Goal: Information Seeking & Learning: Learn about a topic

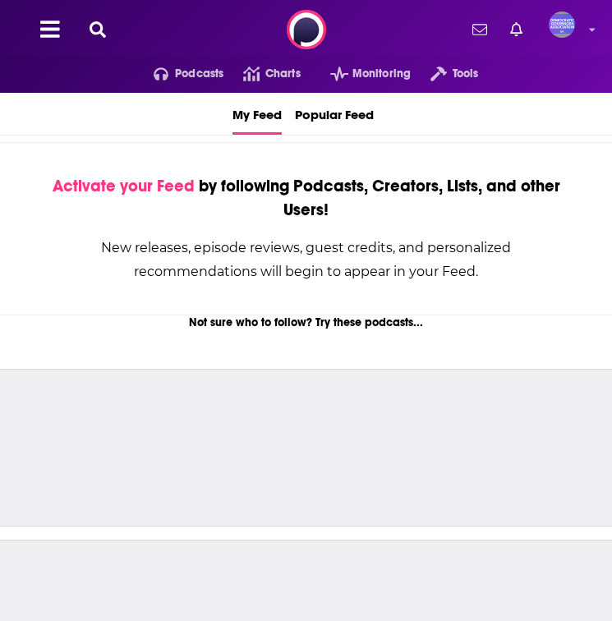
click at [95, 30] on icon at bounding box center [98, 29] width 16 height 16
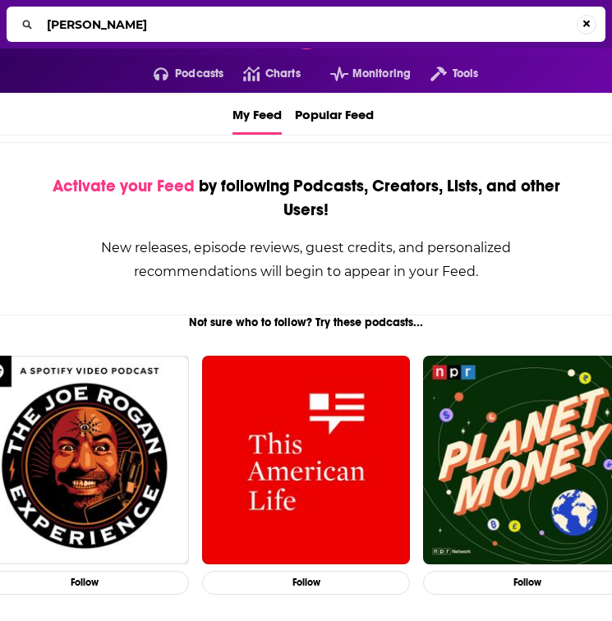
type input "[PERSON_NAME]"
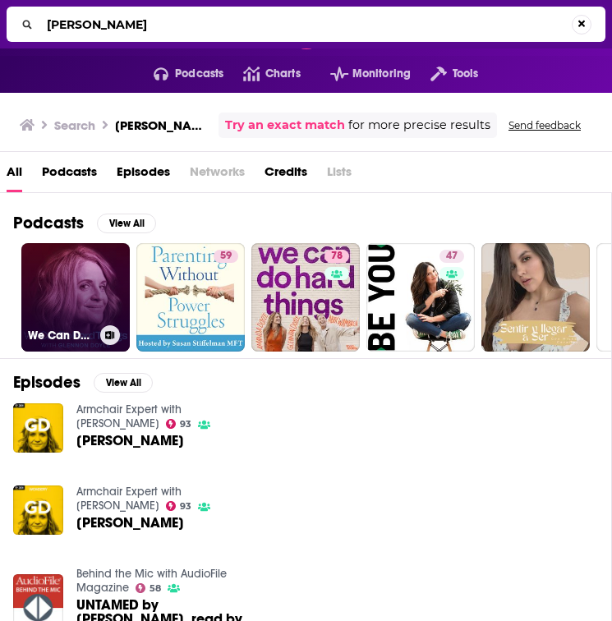
click at [84, 284] on link "We Can Do Hard Things with [PERSON_NAME]" at bounding box center [75, 297] width 108 height 108
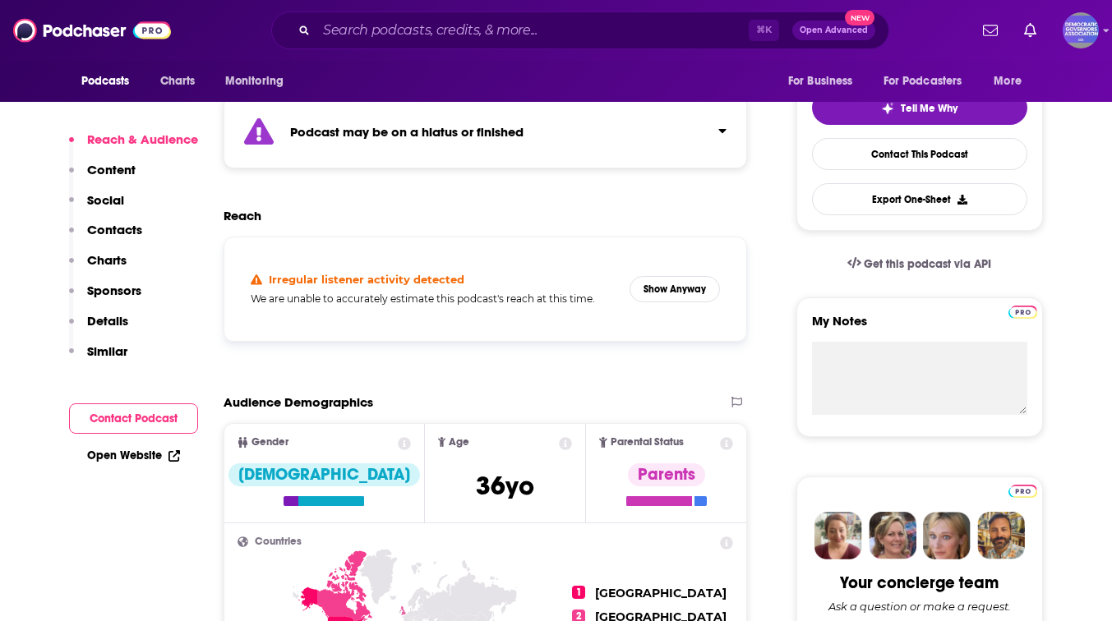
scroll to position [357, 0]
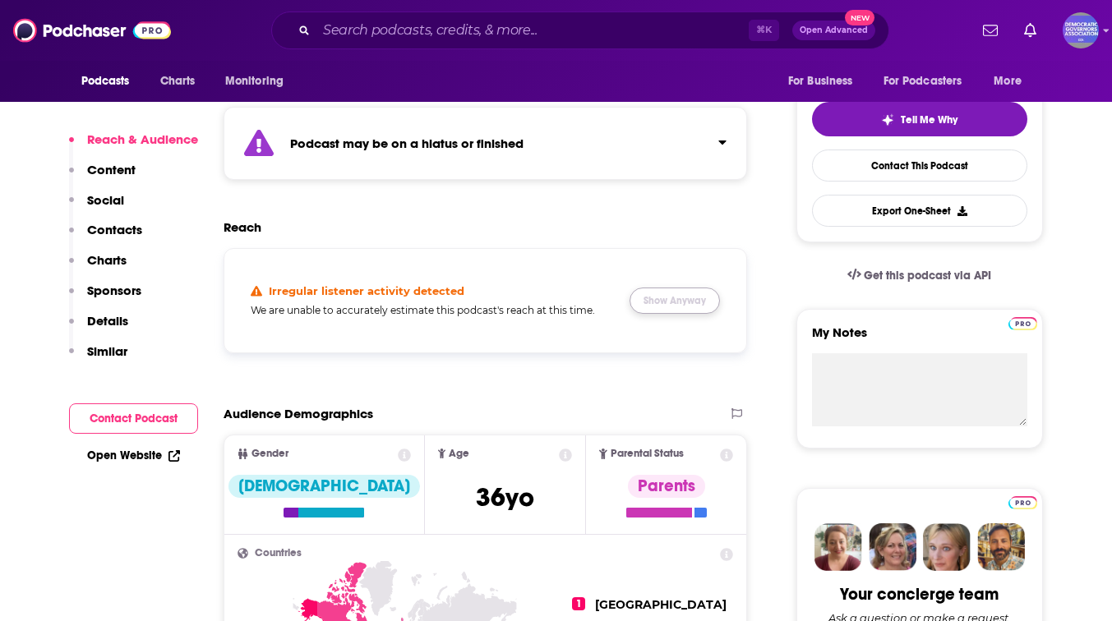
click at [611, 303] on button "Show Anyway" at bounding box center [674, 301] width 90 height 26
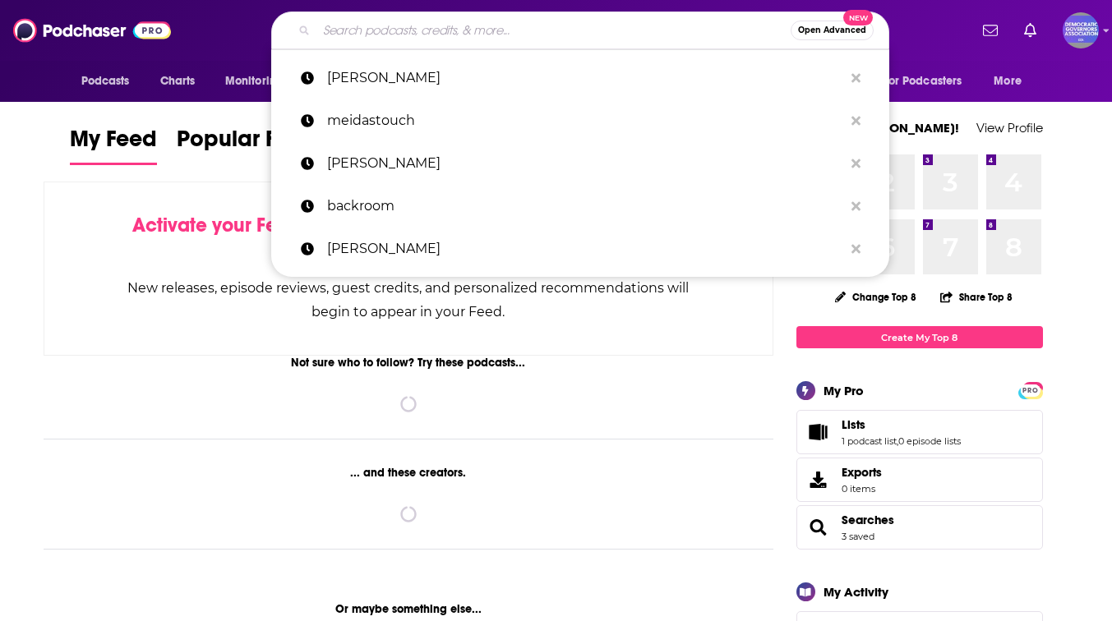
click at [522, 21] on input "Search podcasts, credits, & more..." at bounding box center [553, 30] width 474 height 26
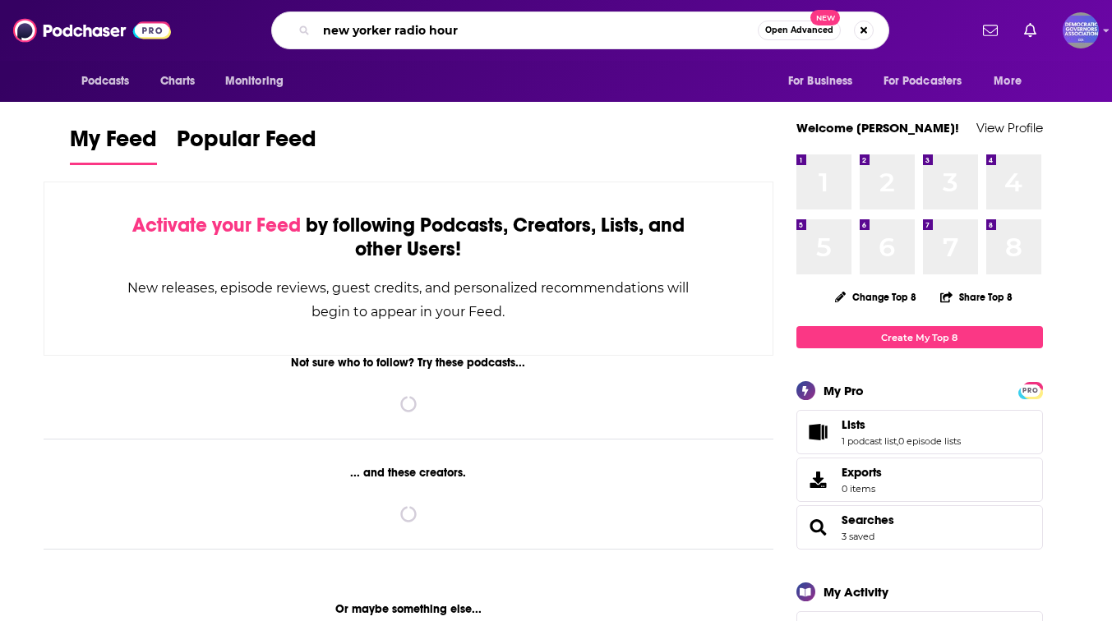
type input "new yorker radio hour"
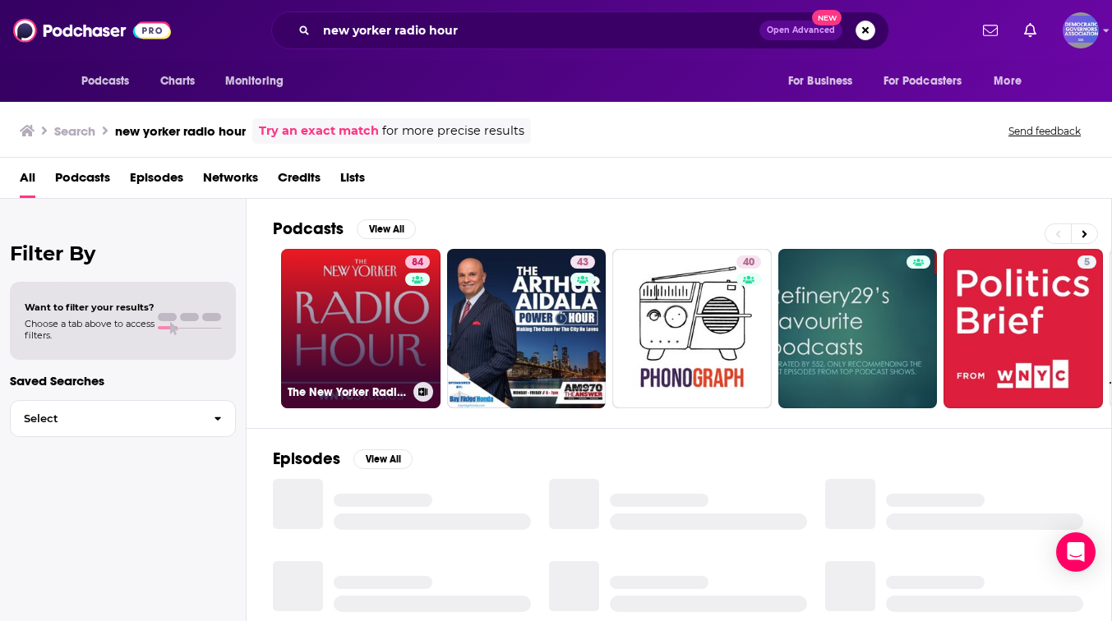
click at [342, 317] on link "84 The New Yorker Radio Hour" at bounding box center [360, 328] width 159 height 159
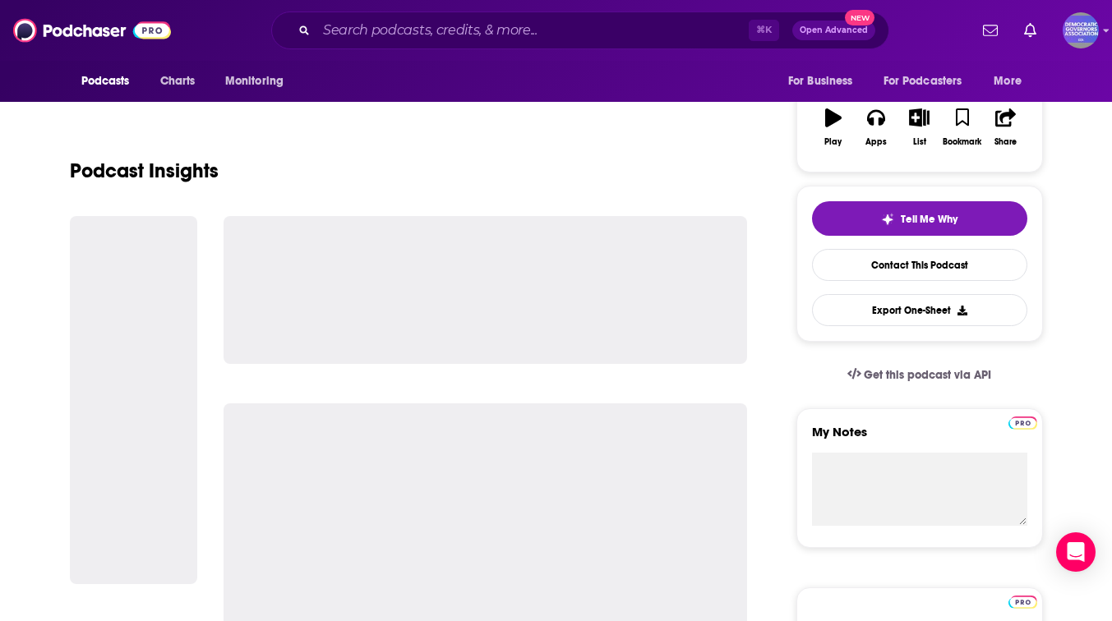
scroll to position [136, 0]
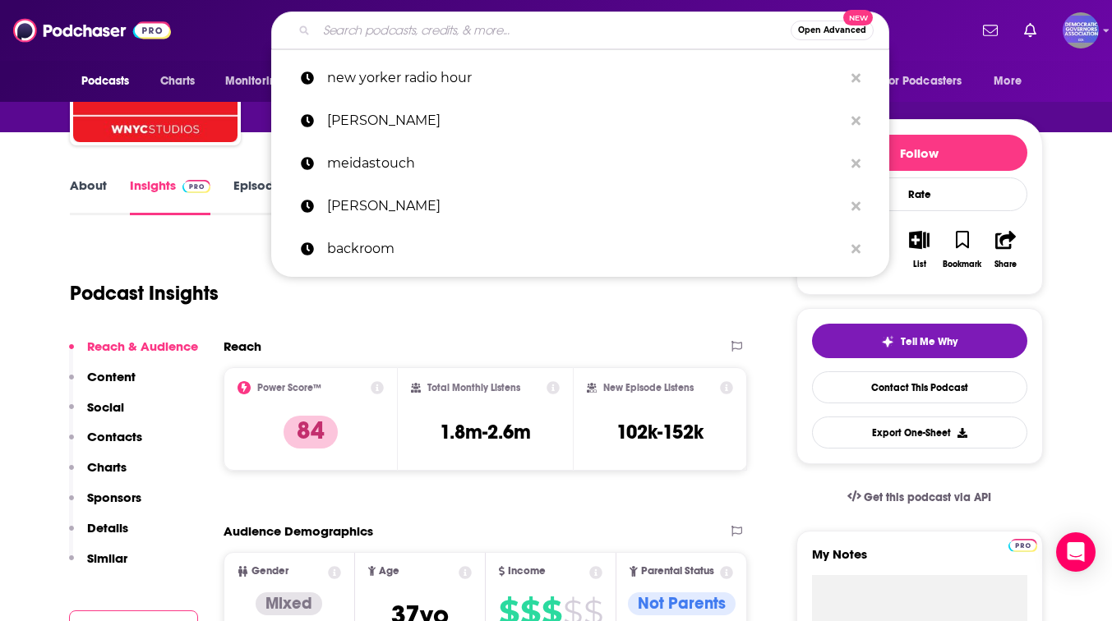
click at [411, 25] on input "Search podcasts, credits, & more..." at bounding box center [553, 30] width 474 height 26
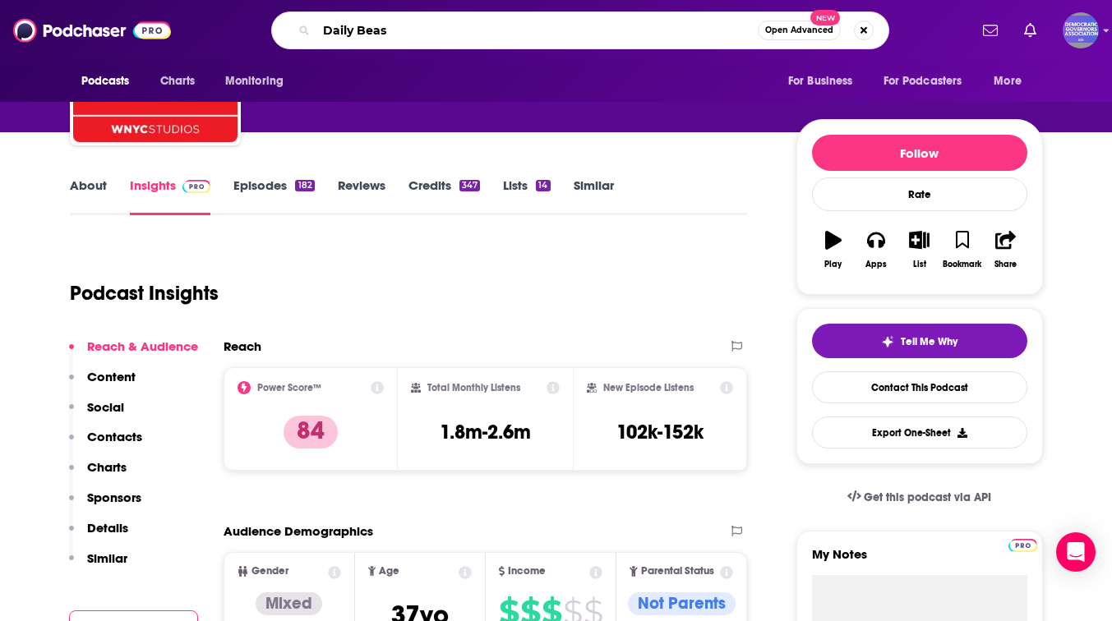
type input "Daily Beast"
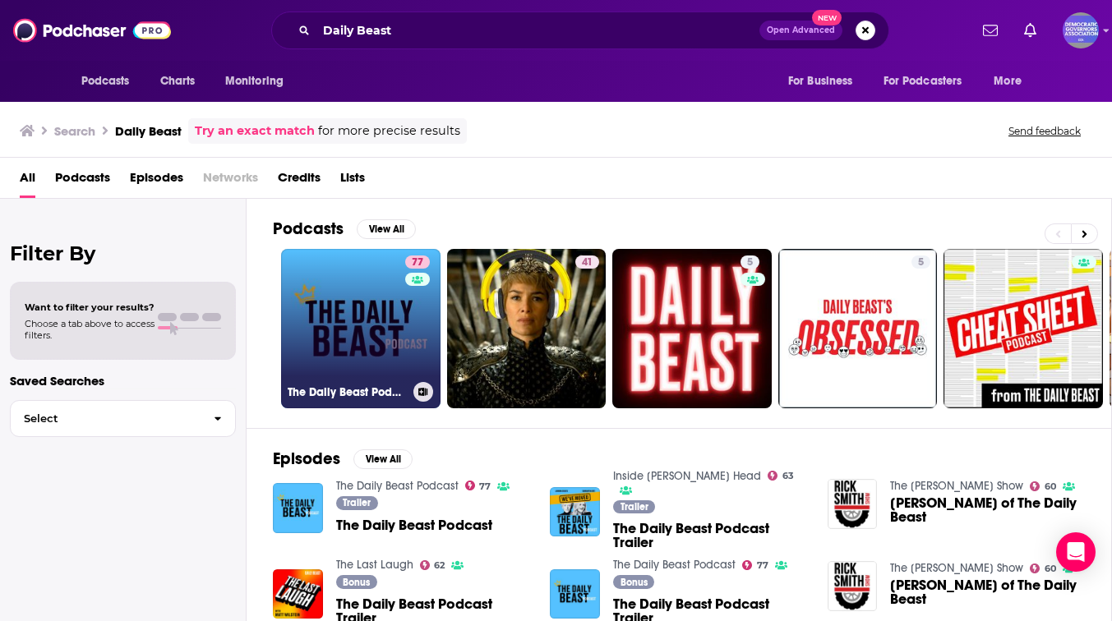
click at [394, 317] on link "77 The Daily Beast Podcast" at bounding box center [360, 328] width 159 height 159
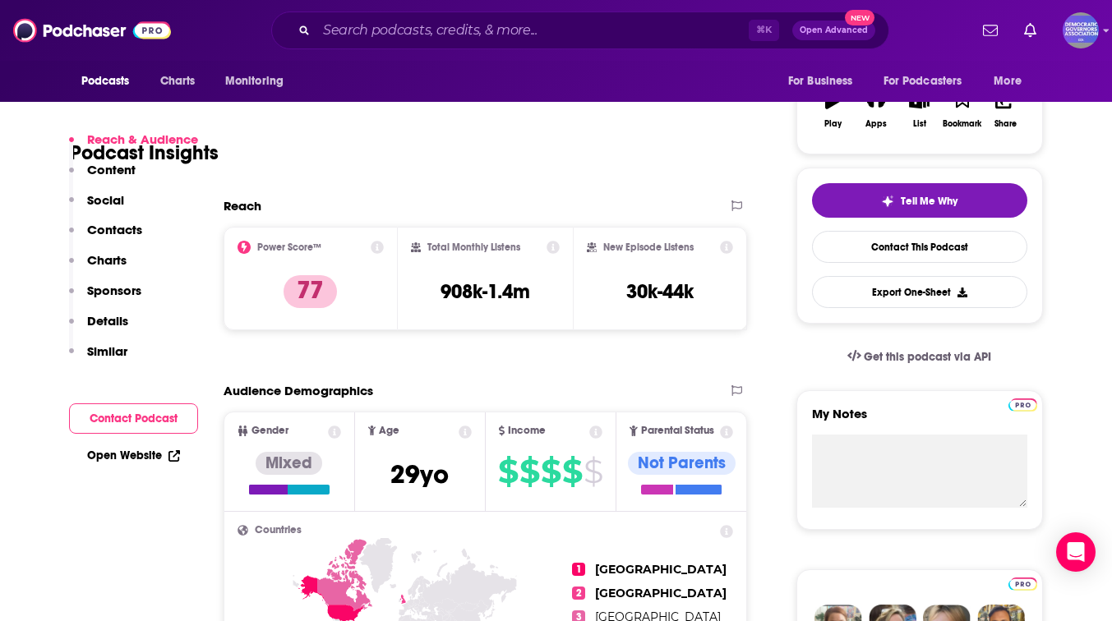
scroll to position [268, 0]
